Goal: Transaction & Acquisition: Purchase product/service

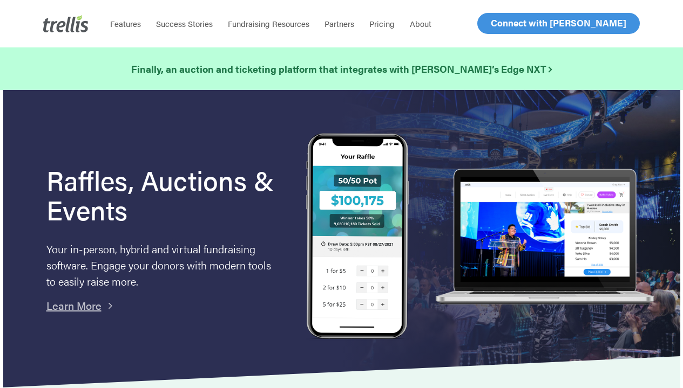
click at [505, 22] on span "Log In" at bounding box center [503, 23] width 26 height 13
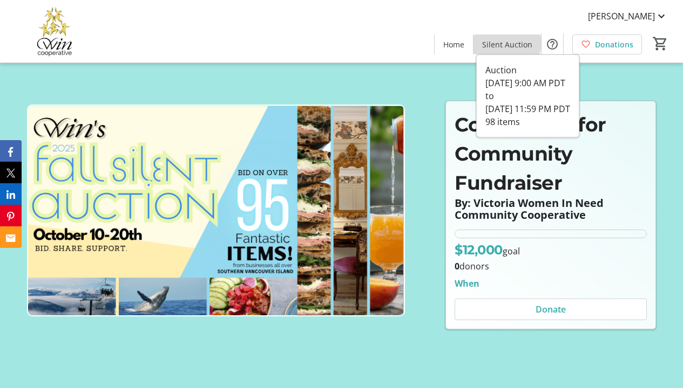
click at [508, 42] on span "Silent Auction" at bounding box center [507, 44] width 50 height 11
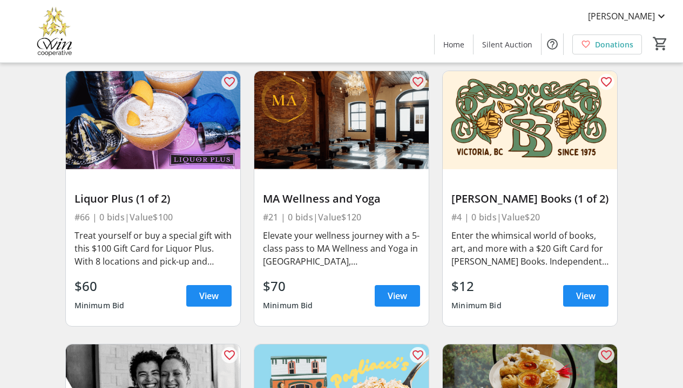
scroll to position [934, 0]
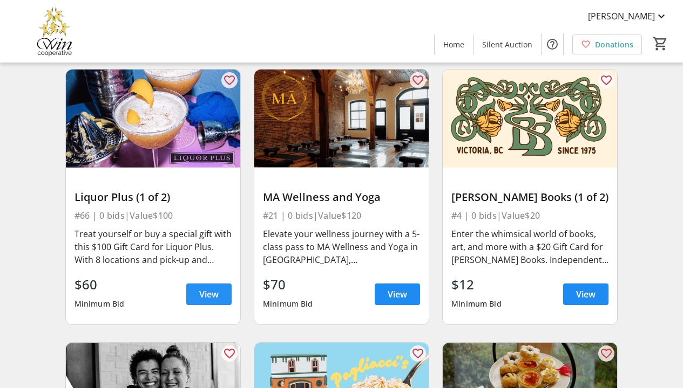
click at [202, 301] on span "View" at bounding box center [208, 294] width 19 height 13
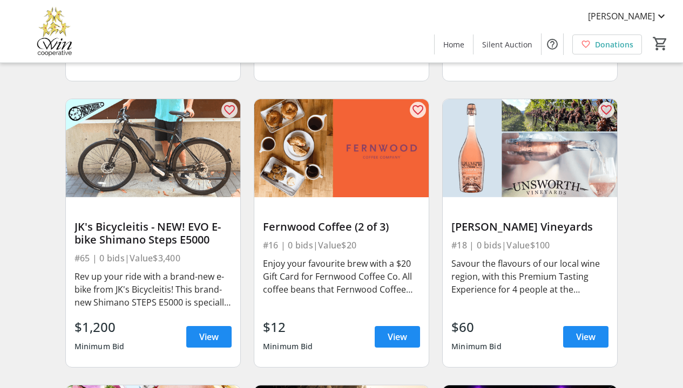
scroll to position [2619, 0]
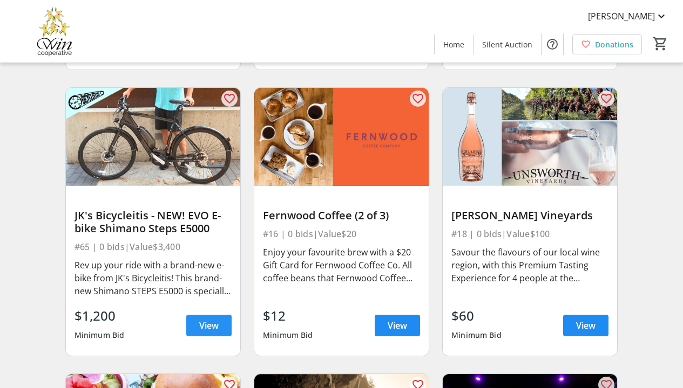
click at [207, 332] on span "View" at bounding box center [208, 325] width 19 height 13
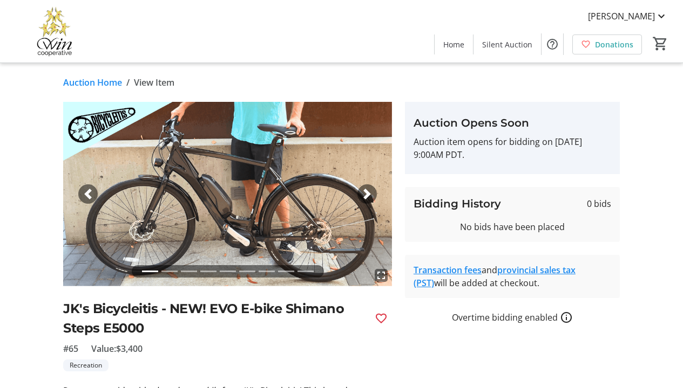
click at [364, 194] on span "button" at bounding box center [367, 194] width 11 height 11
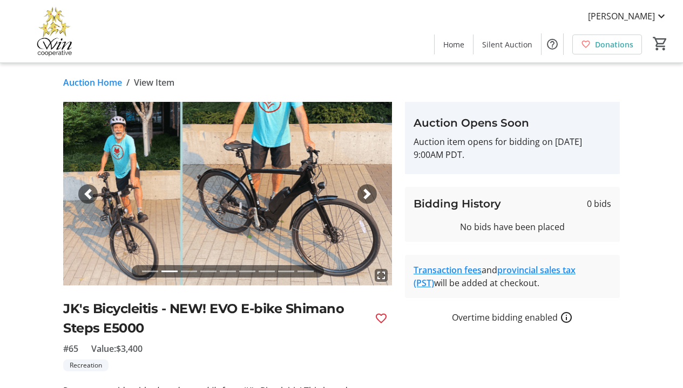
click at [364, 194] on span "button" at bounding box center [367, 194] width 11 height 11
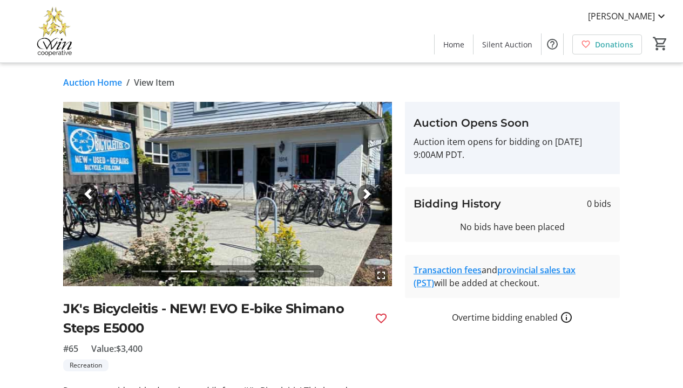
click at [364, 194] on span "button" at bounding box center [367, 194] width 11 height 11
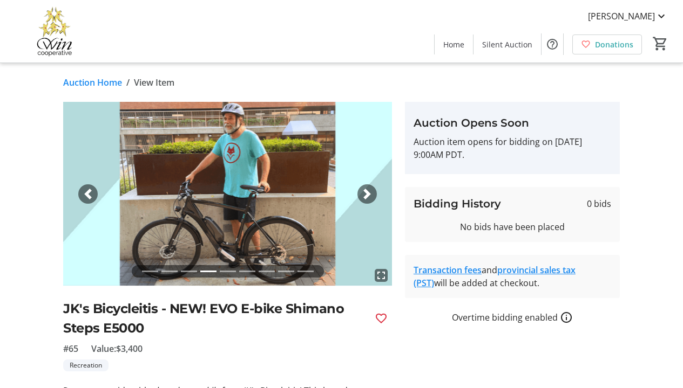
click at [364, 194] on span "button" at bounding box center [367, 194] width 11 height 11
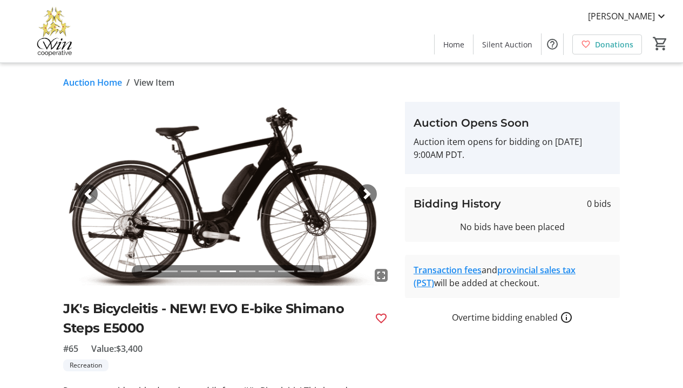
click at [364, 193] on span "button" at bounding box center [367, 194] width 11 height 11
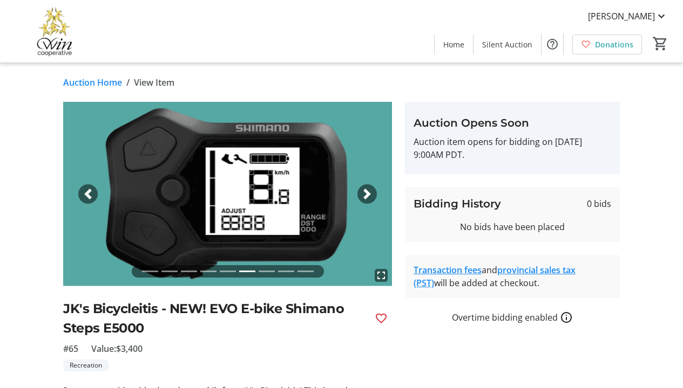
click at [364, 193] on span "button" at bounding box center [367, 194] width 11 height 11
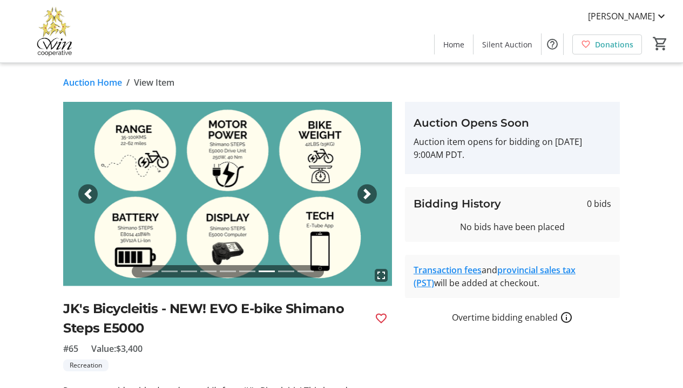
click at [364, 193] on span "button" at bounding box center [367, 194] width 11 height 11
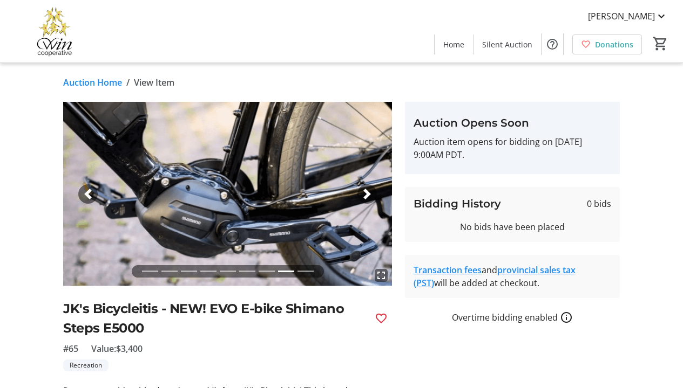
click at [364, 192] on span "button" at bounding box center [367, 194] width 11 height 11
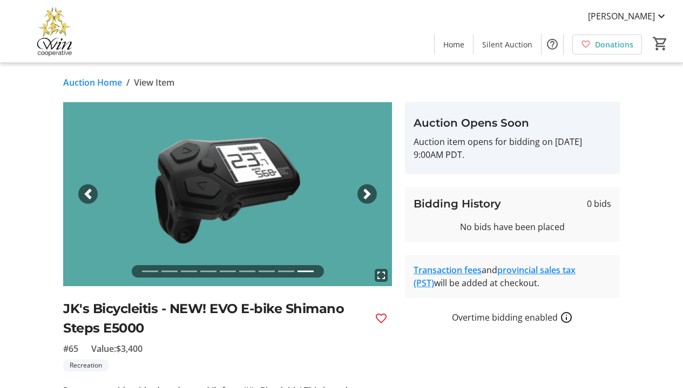
click at [364, 192] on span "button" at bounding box center [367, 194] width 11 height 11
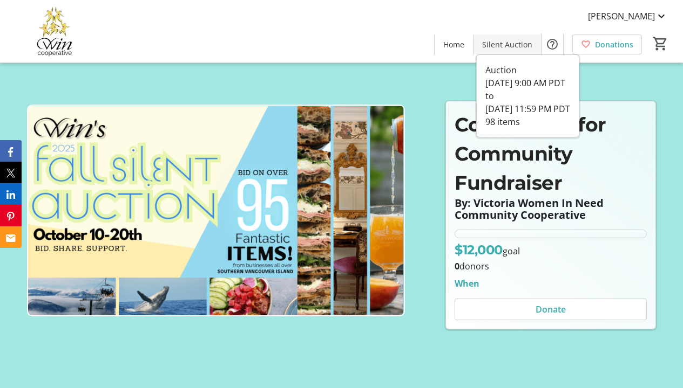
click at [497, 48] on span "Silent Auction" at bounding box center [507, 44] width 50 height 11
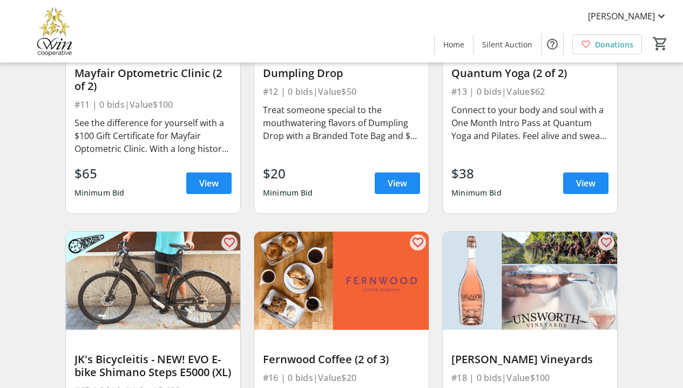
scroll to position [2641, 0]
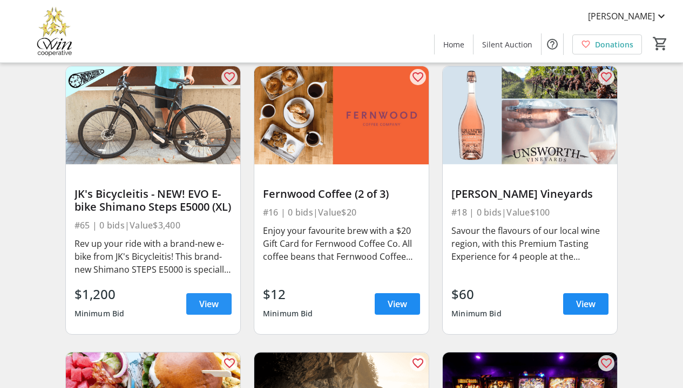
click at [203, 311] on span "View" at bounding box center [208, 304] width 19 height 13
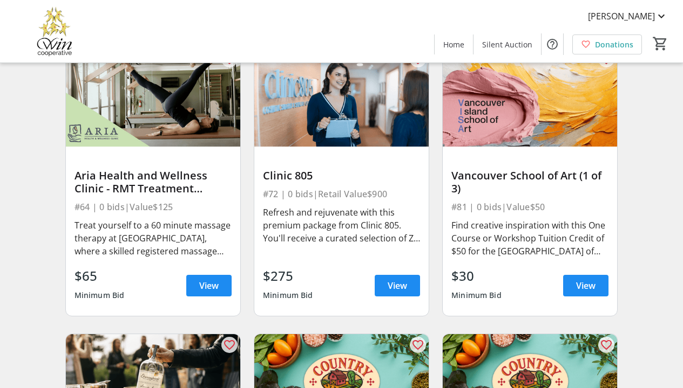
scroll to position [6872, 0]
